Goal: Transaction & Acquisition: Book appointment/travel/reservation

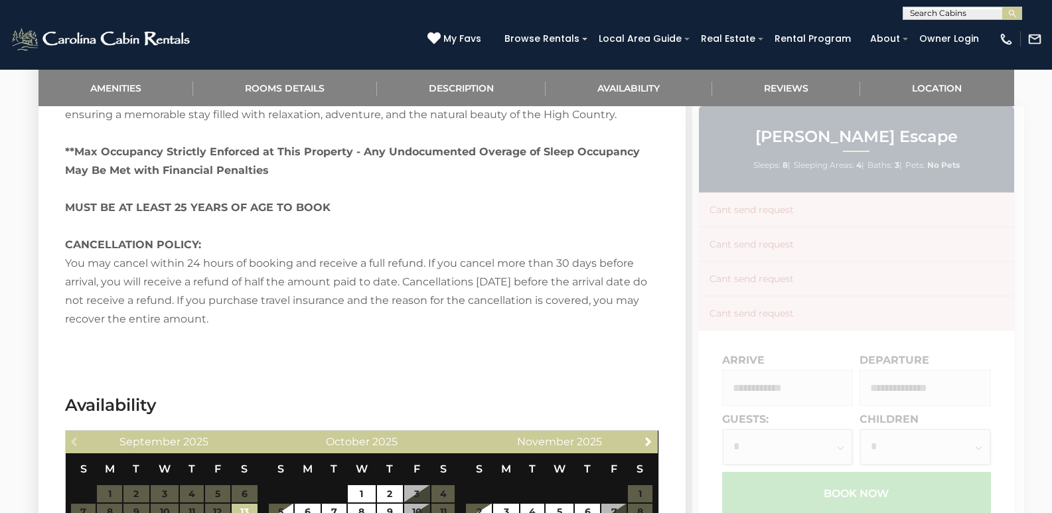
scroll to position [2351, 0]
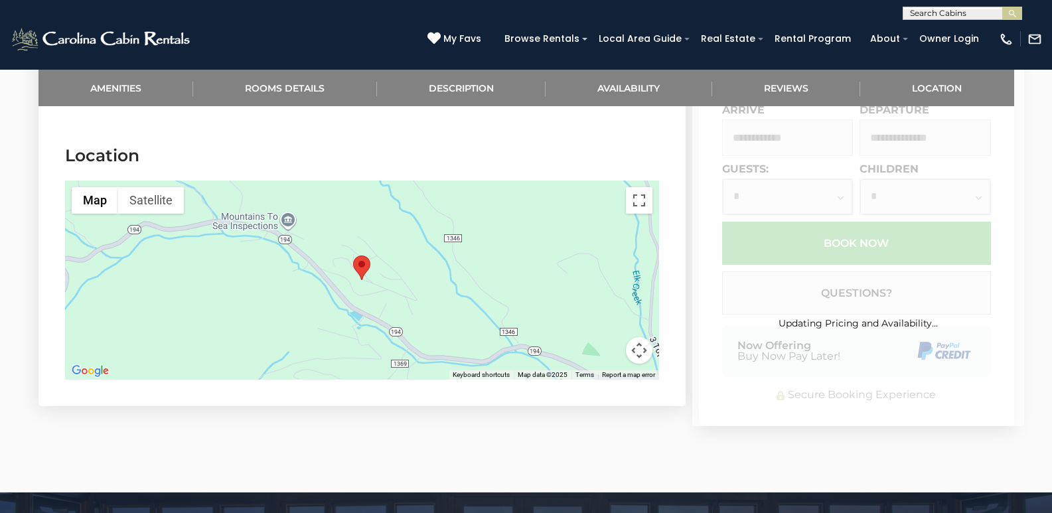
scroll to position [3383, 0]
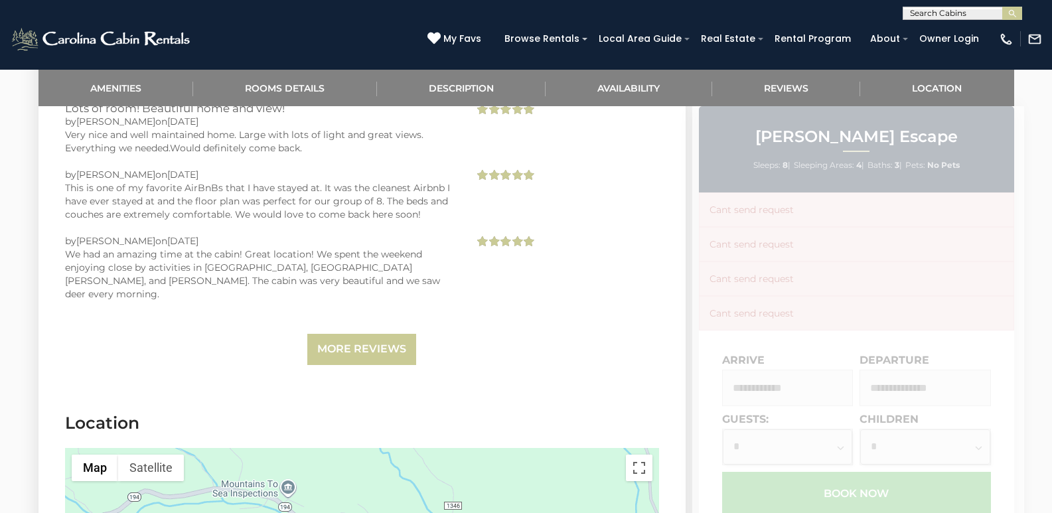
scroll to position [3079, 0]
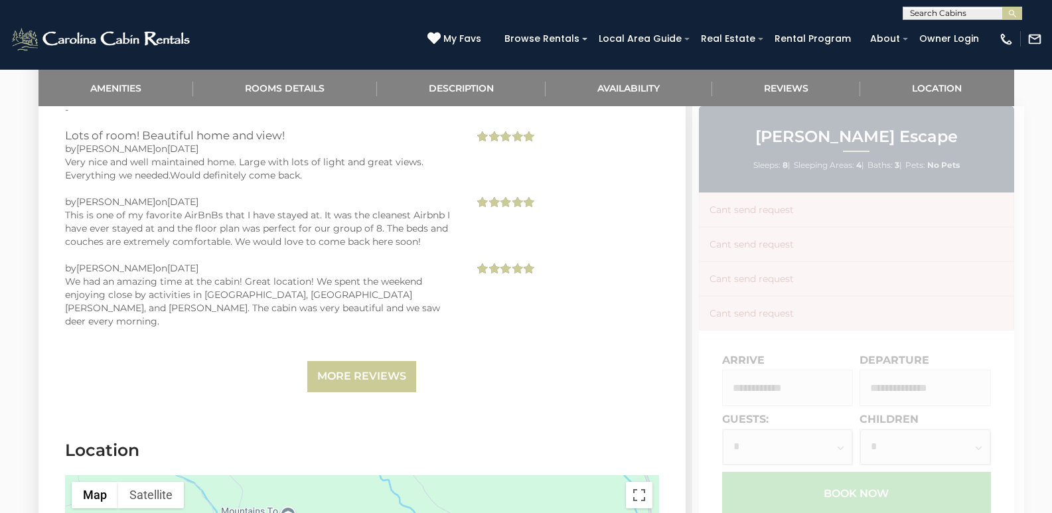
click at [798, 241] on div "Updating Pricing and Availability..." at bounding box center [858, 391] width 332 height 570
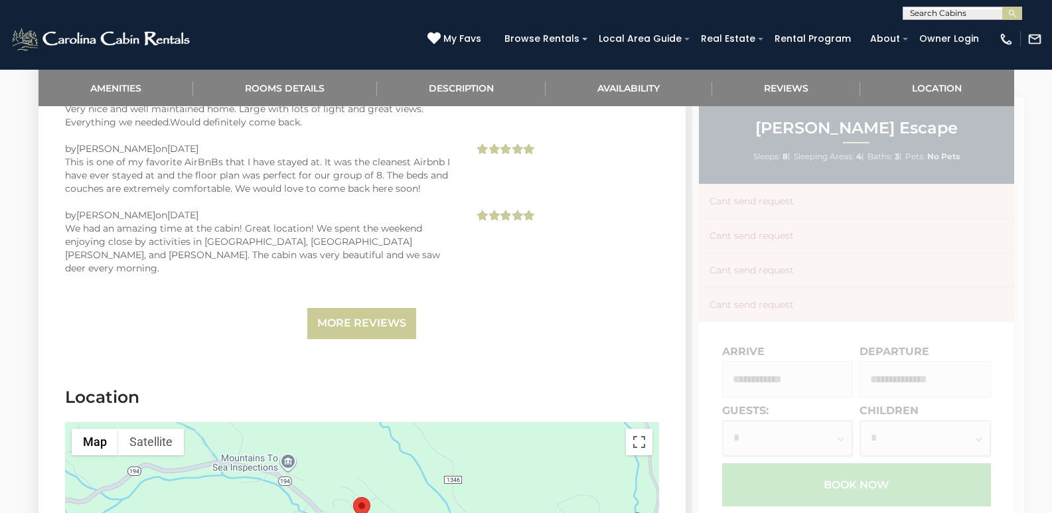
scroll to position [3158, 0]
